Goal: Transaction & Acquisition: Purchase product/service

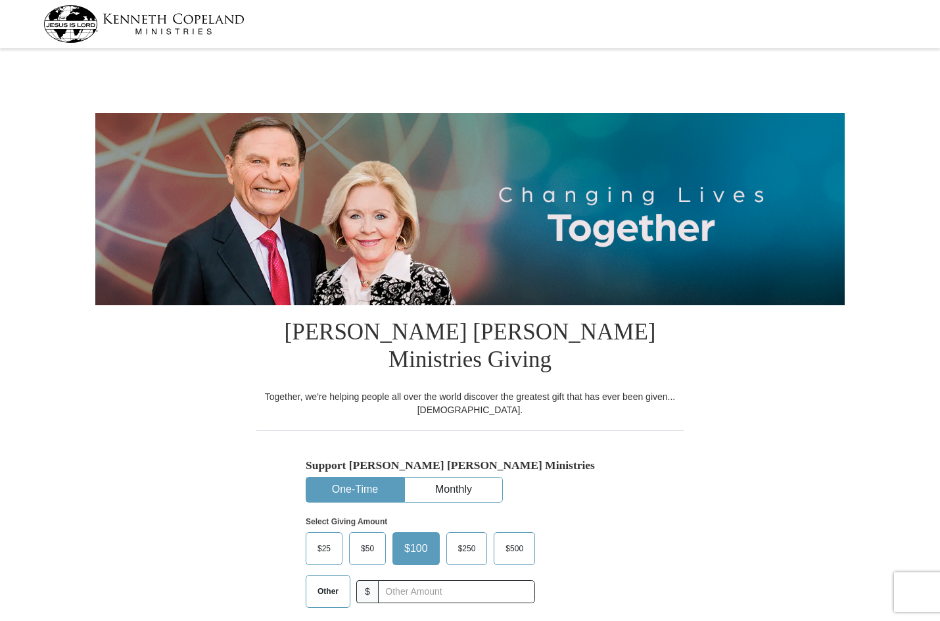
select select "[GEOGRAPHIC_DATA]"
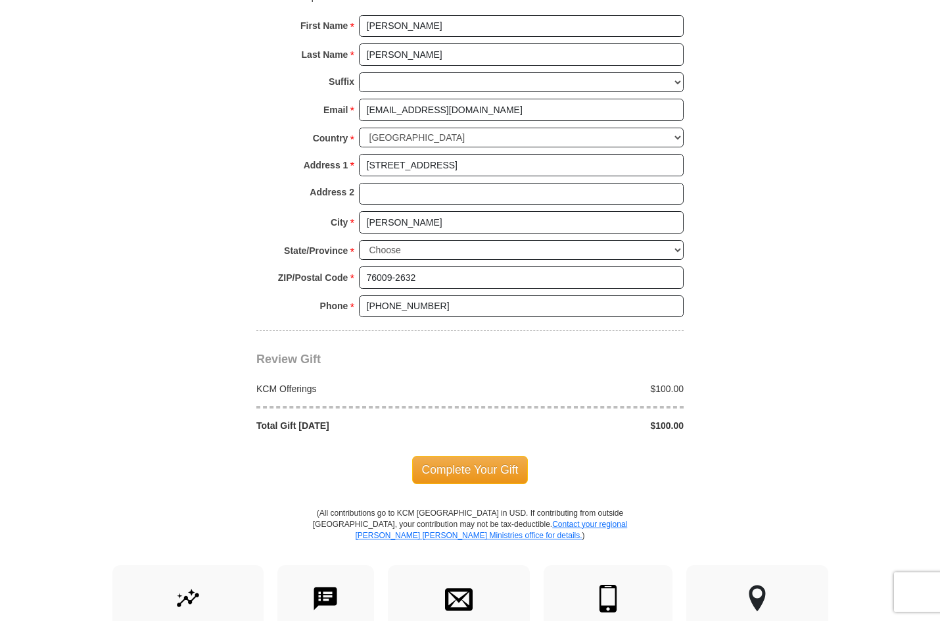
scroll to position [986, 0]
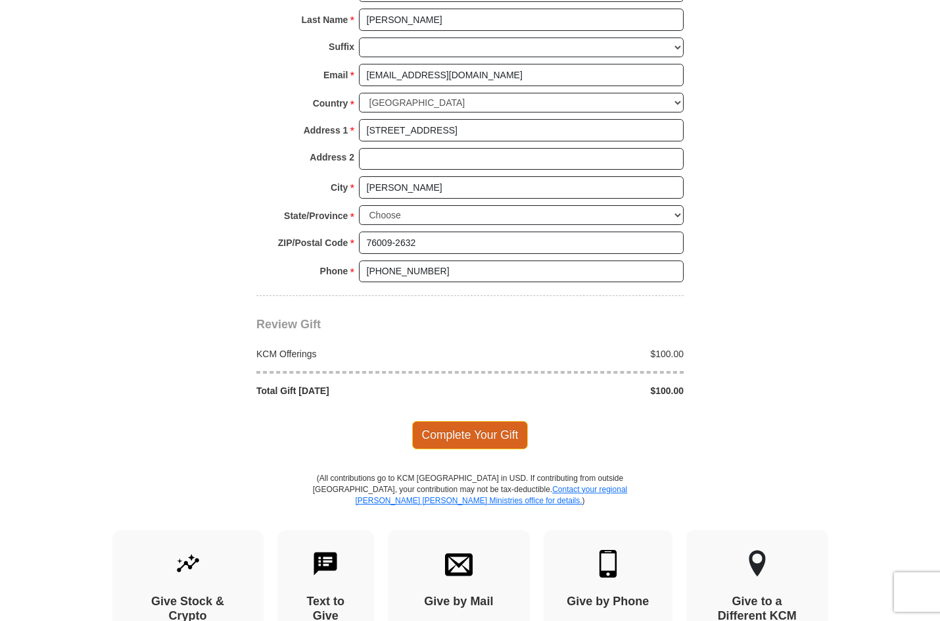
click at [445, 421] on span "Complete Your Gift" at bounding box center [470, 435] width 116 height 28
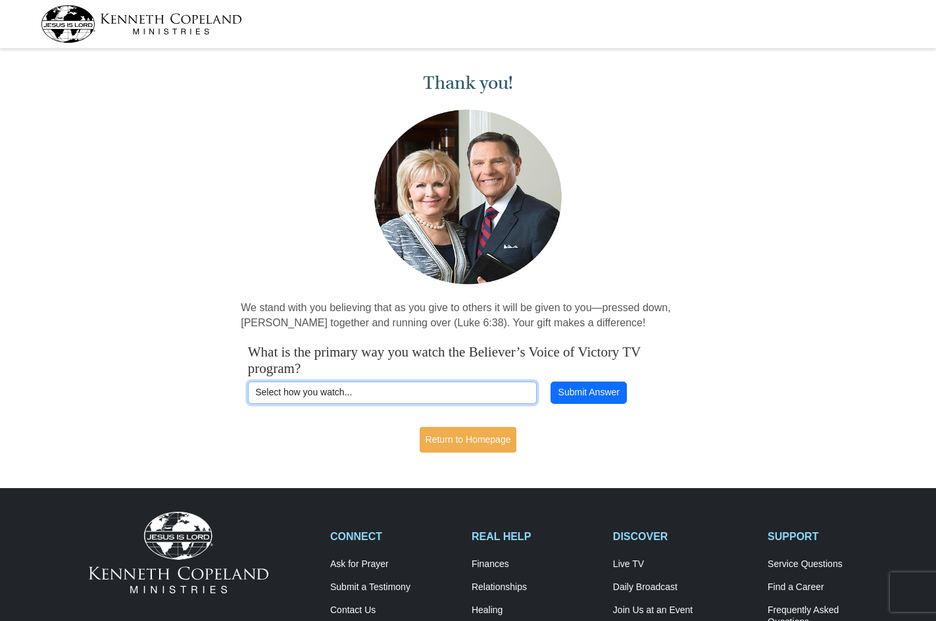
click at [388, 392] on select "Select how you watch... Daystar Morning Daystar Evening [DOMAIN_NAME] [DOMAIN_N…" at bounding box center [392, 392] width 289 height 22
select select "YOUTUBE"
click at [248, 381] on select "Select how you watch... Daystar Morning Daystar Evening [DOMAIN_NAME] [DOMAIN_N…" at bounding box center [392, 392] width 289 height 22
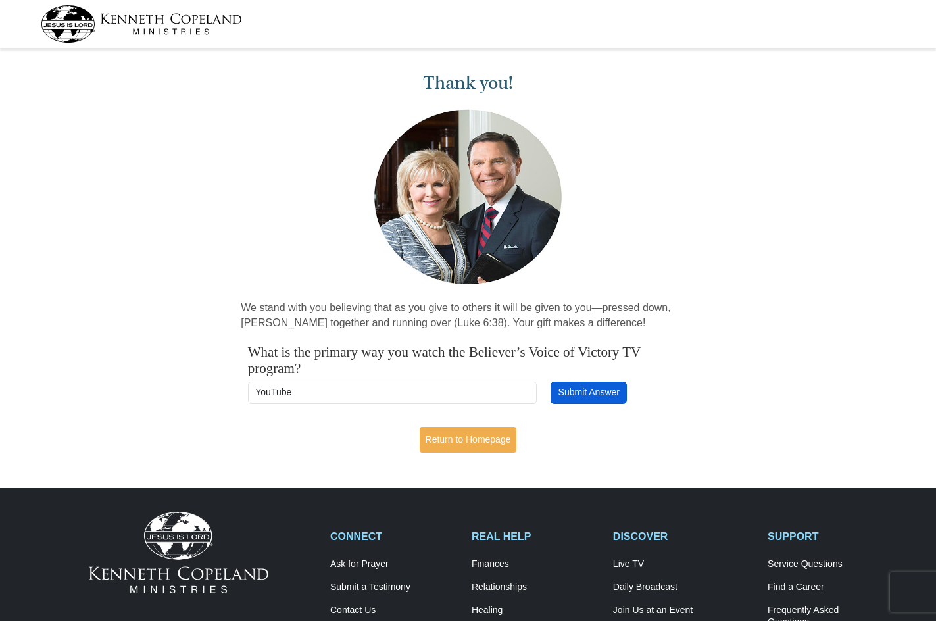
click at [605, 391] on button "Submit Answer" at bounding box center [588, 392] width 76 height 22
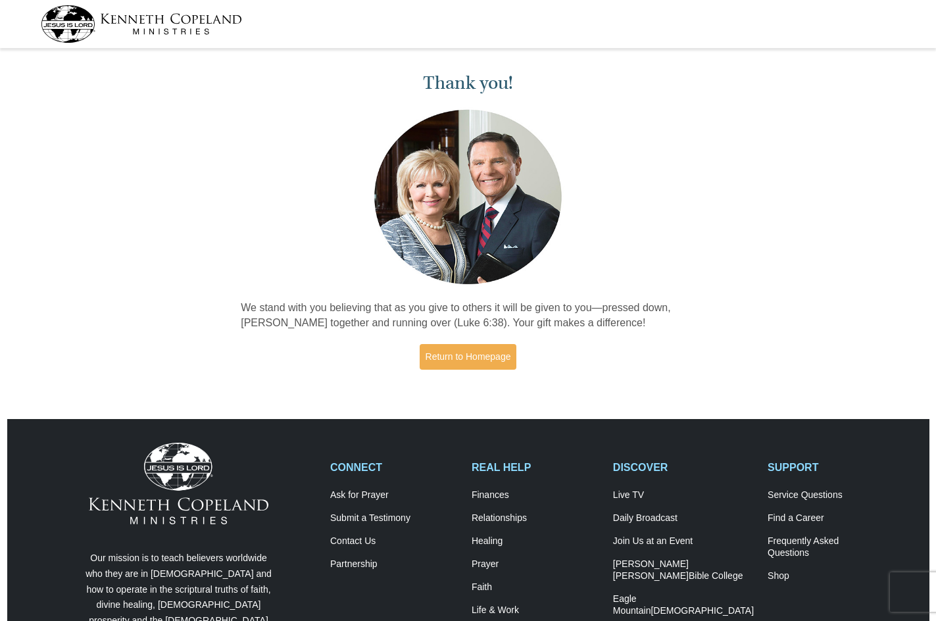
click at [93, 25] on img at bounding box center [141, 23] width 201 height 37
